Goal: Task Accomplishment & Management: Use online tool/utility

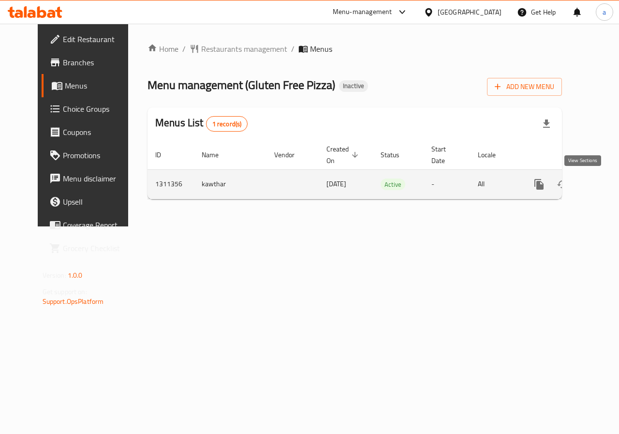
click at [603, 187] on icon "enhanced table" at bounding box center [609, 185] width 12 height 12
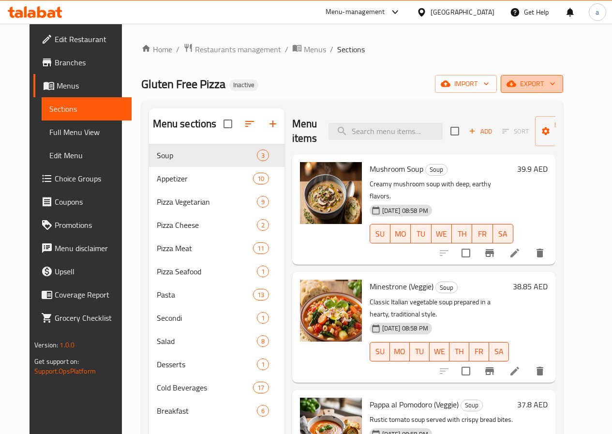
click at [555, 85] on icon "button" at bounding box center [552, 84] width 5 height 3
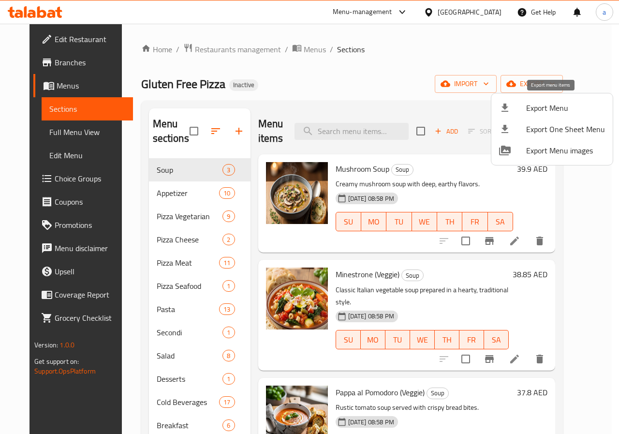
drag, startPoint x: 532, startPoint y: 107, endPoint x: 527, endPoint y: 109, distance: 5.7
click at [527, 109] on span "Export Menu" at bounding box center [565, 108] width 79 height 12
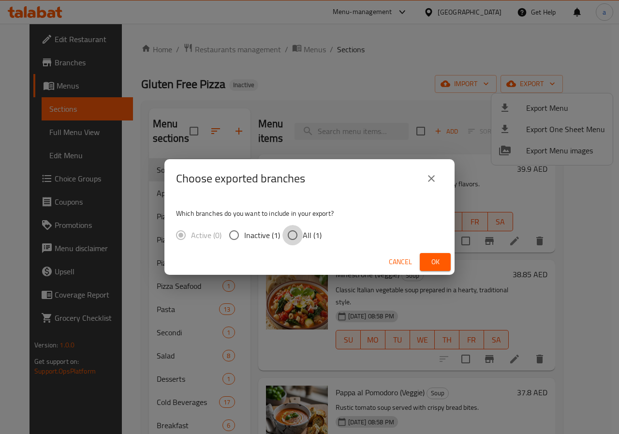
click at [295, 232] on input "All (1)" at bounding box center [293, 235] width 20 height 20
radio input "true"
click at [433, 260] on span "Ok" at bounding box center [435, 262] width 15 height 12
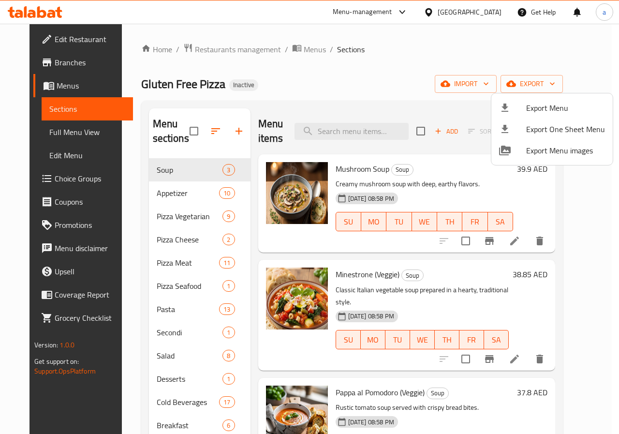
click at [203, 50] on div at bounding box center [309, 217] width 619 height 434
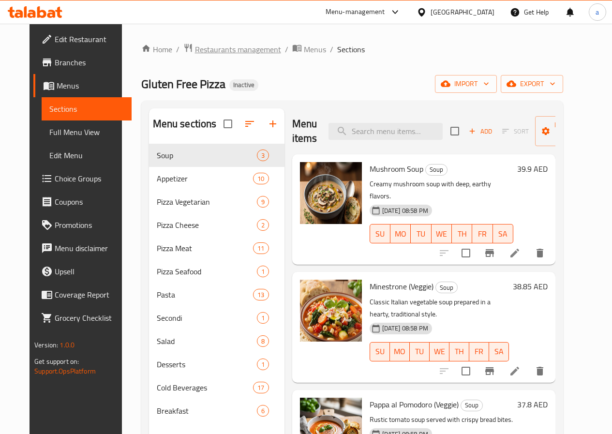
click at [196, 49] on span "Restaurants management" at bounding box center [238, 50] width 86 height 12
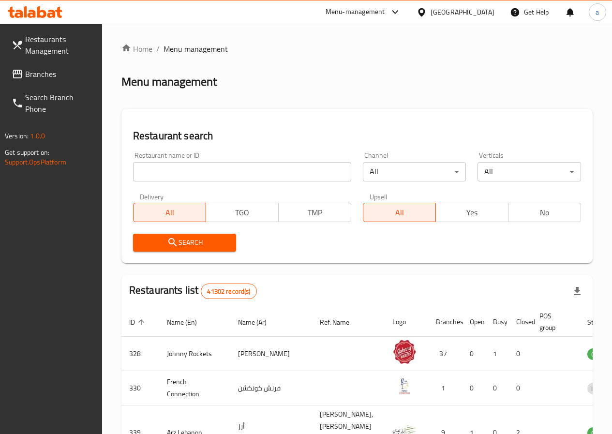
click at [45, 80] on span "Branches" at bounding box center [59, 74] width 69 height 12
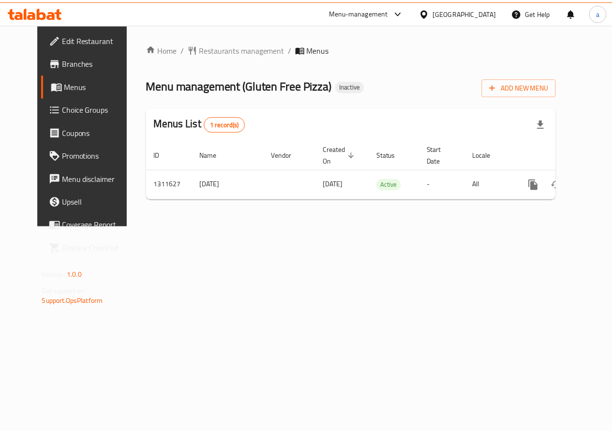
scroll to position [0, 3]
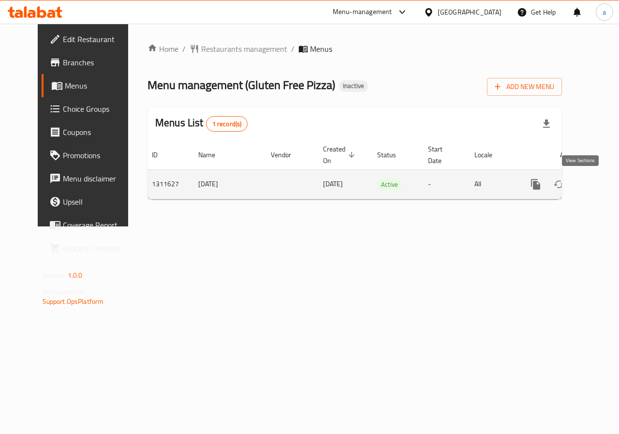
click at [594, 185] on link "enhanced table" at bounding box center [605, 184] width 23 height 23
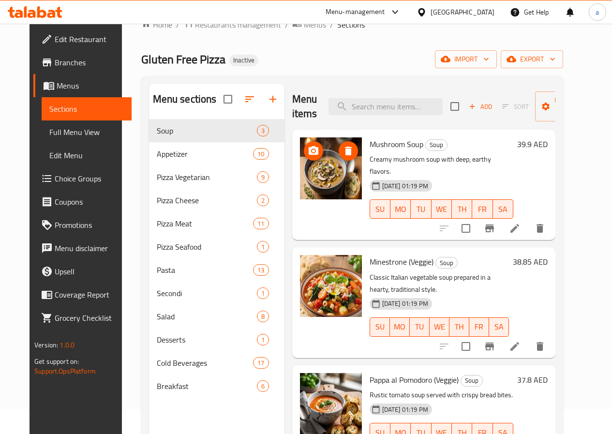
scroll to position [48, 0]
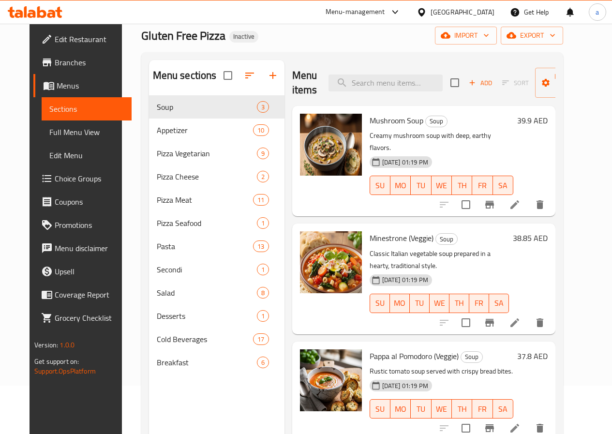
click at [314, 31] on div "Gluten Free Pizza Inactive import export" at bounding box center [352, 36] width 422 height 18
